Goal: Find specific page/section: Find specific page/section

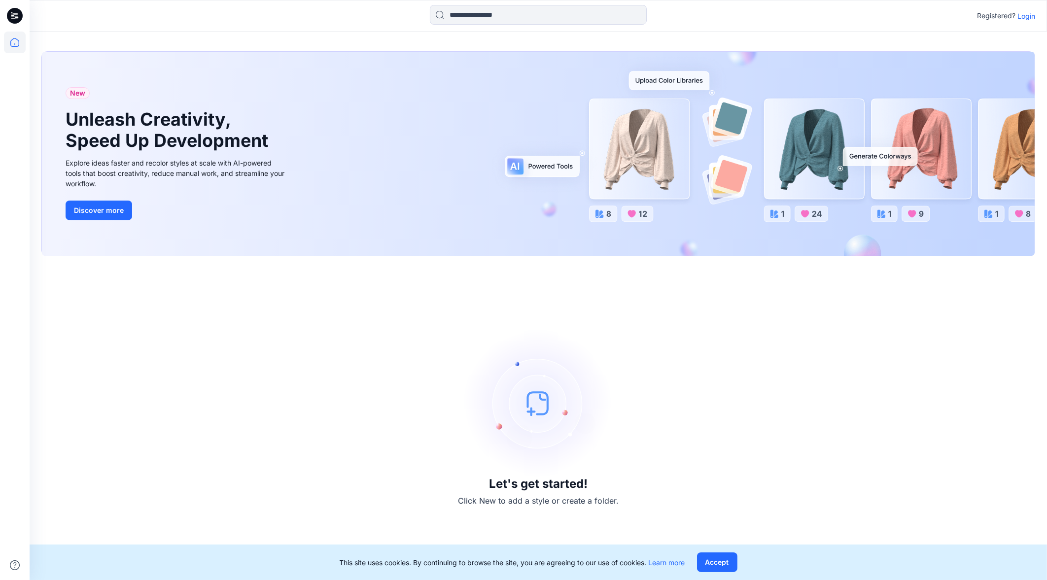
click at [1024, 17] on p "Login" at bounding box center [1026, 16] width 18 height 10
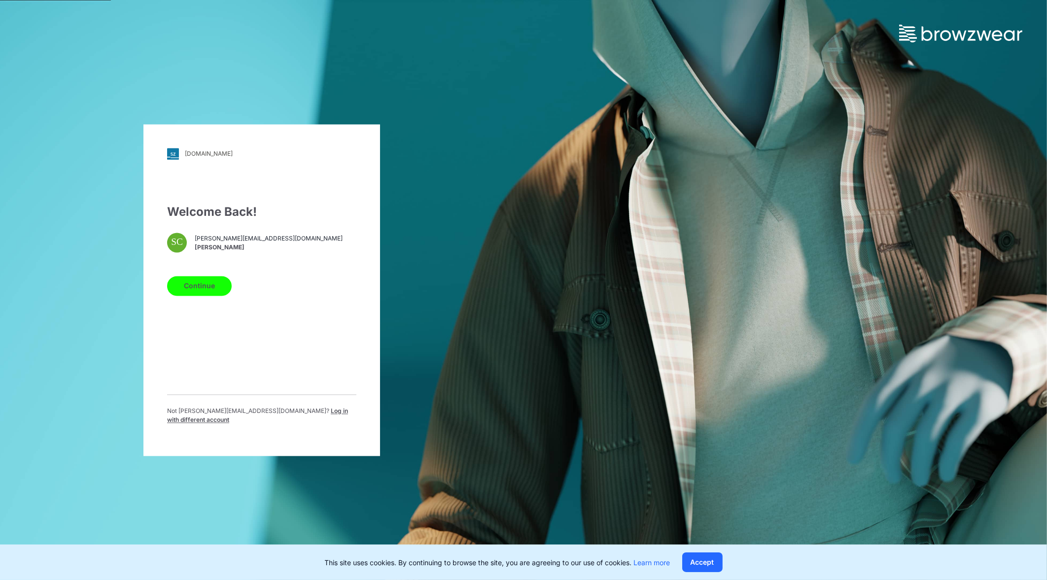
click at [191, 289] on button "Continue" at bounding box center [199, 286] width 65 height 20
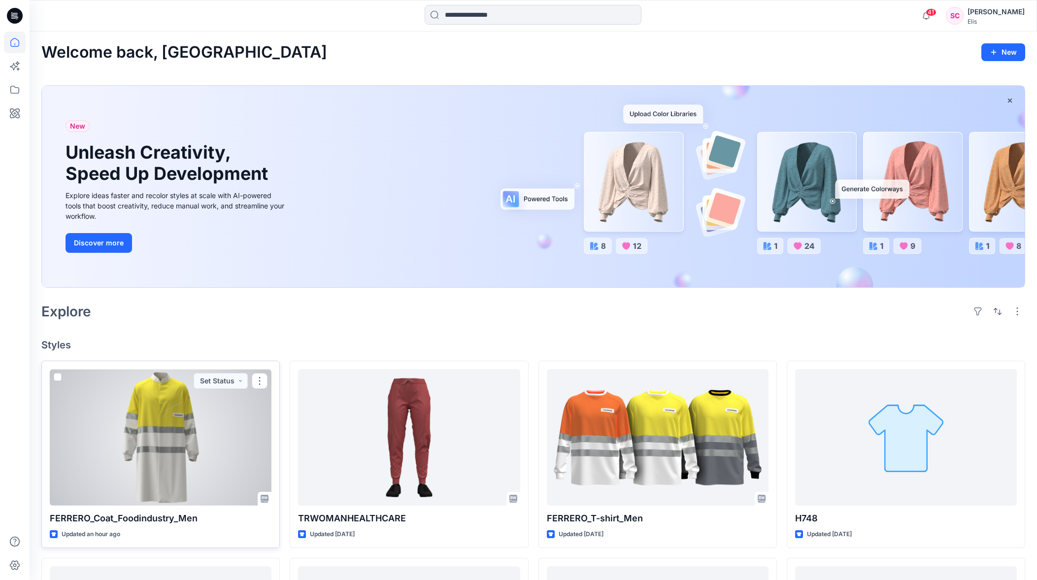
click at [195, 432] on div at bounding box center [161, 437] width 222 height 137
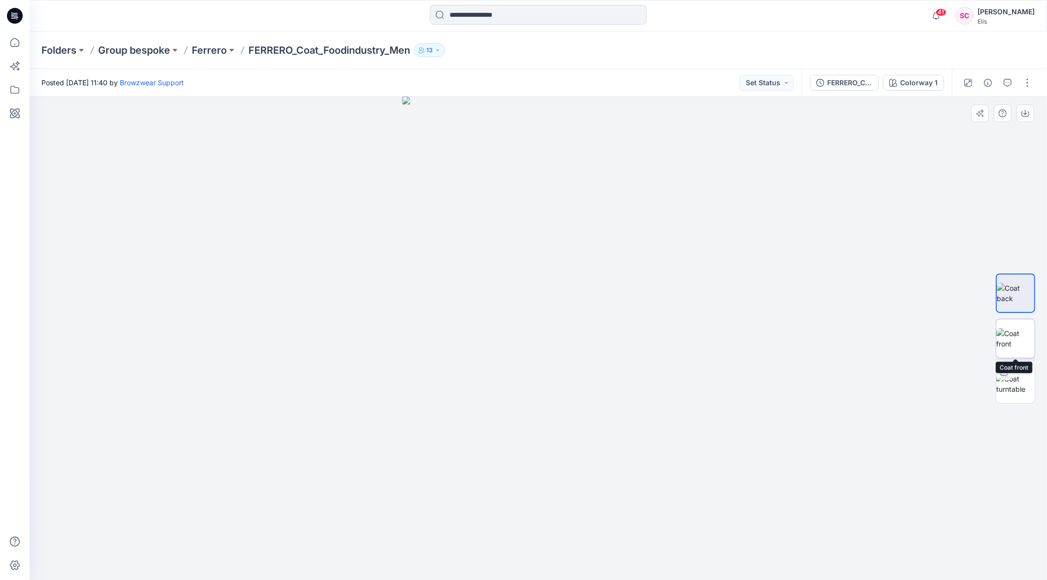
click at [1009, 343] on img at bounding box center [1015, 338] width 38 height 21
click at [844, 335] on div at bounding box center [538, 339] width 1017 height 484
click at [1009, 378] on div at bounding box center [1004, 373] width 16 height 16
drag, startPoint x: 572, startPoint y: 569, endPoint x: 439, endPoint y: 556, distance: 133.7
click at [439, 556] on icon at bounding box center [539, 550] width 298 height 37
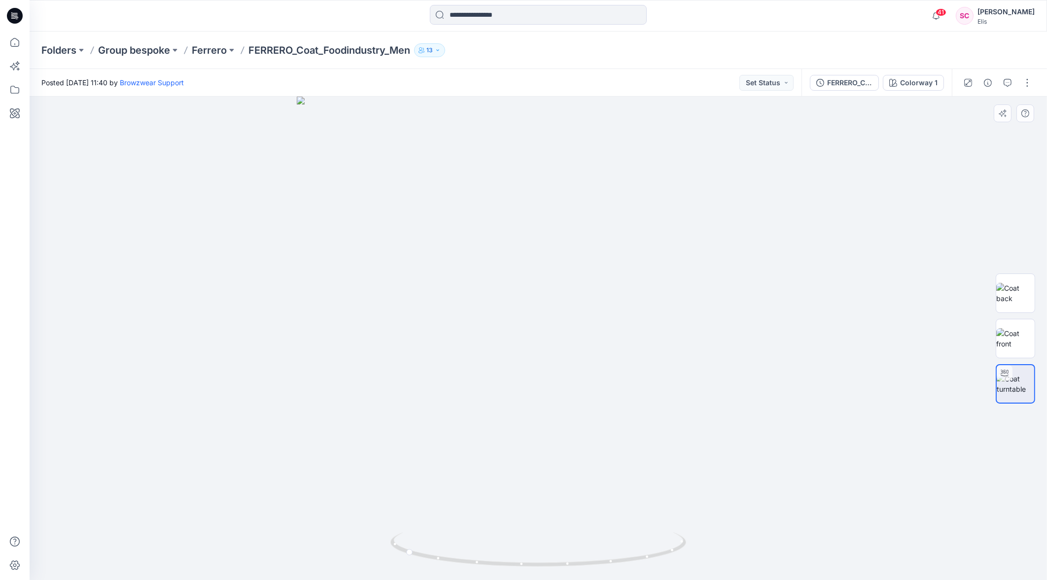
click at [768, 523] on div at bounding box center [538, 339] width 1017 height 484
